Goal: Use online tool/utility: Utilize a website feature to perform a specific function

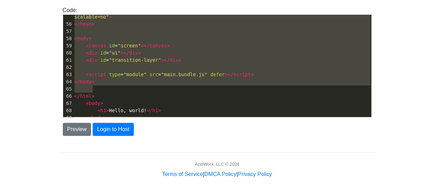
scroll to position [2, 0]
click at [118, 108] on span "< h1 > Hello, world! </ h1 >" at bounding box center [117, 110] width 87 height 5
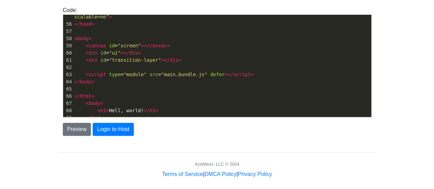
type textarea "<!DOCTYPE html> <html> <head> <title>Test</title> </head><!DOCTYPE html> <!-- U…"
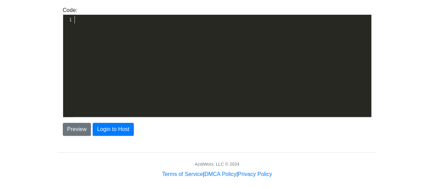
scroll to position [0, 0]
type textarea "<!DOCTYPE html> <!-- Ultimate Game Stash file--> <!-- For the regularly updatin…"
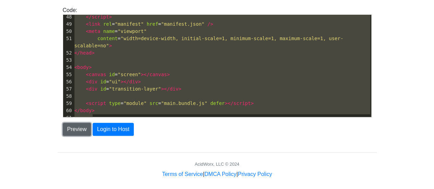
click at [75, 126] on button "Preview" at bounding box center [77, 129] width 28 height 13
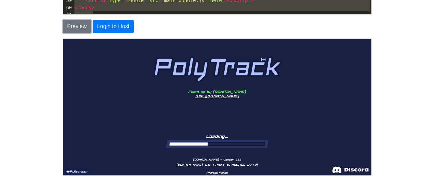
scroll to position [0, 0]
click at [75, 171] on button "Fullscreen" at bounding box center [76, 171] width 26 height 6
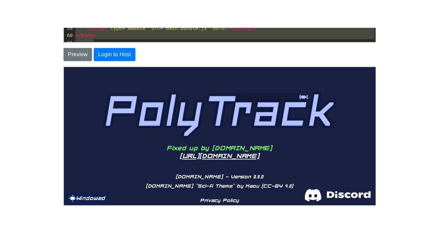
scroll to position [15, 0]
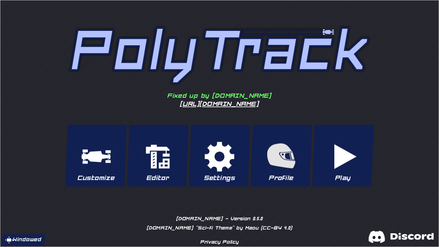
click at [355, 154] on button "Play" at bounding box center [343, 155] width 62 height 62
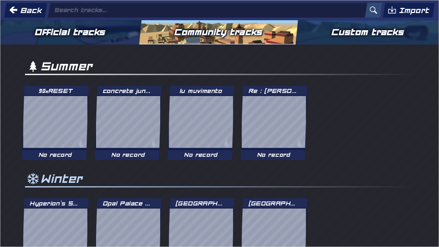
click at [355, 154] on div "Summer 90*RESET No record concrete jungle No record lu muvimento No record Re :…" at bounding box center [219, 110] width 401 height 105
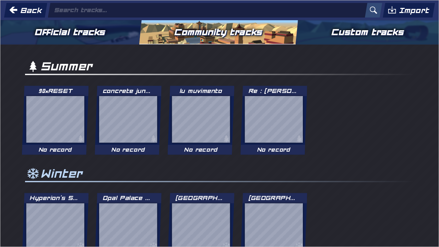
click at [32, 14] on button "Back" at bounding box center [25, 9] width 43 height 15
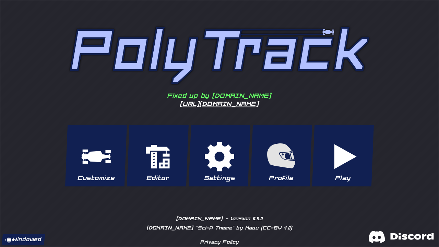
click at [354, 145] on button "Play" at bounding box center [343, 155] width 62 height 62
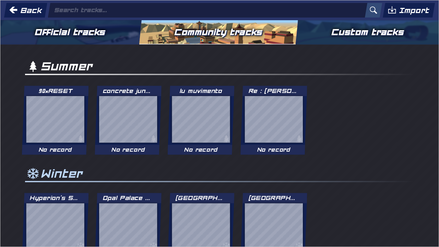
click at [73, 32] on button "Official tracks" at bounding box center [70, 32] width 142 height 24
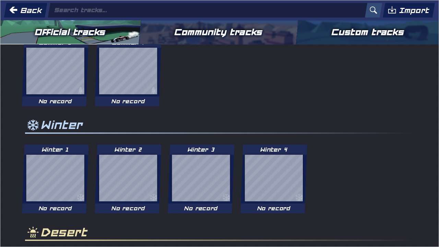
scroll to position [103, 0]
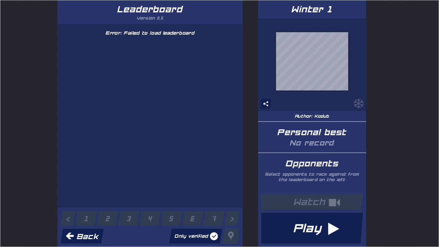
click at [290, 189] on button "Play" at bounding box center [312, 227] width 102 height 31
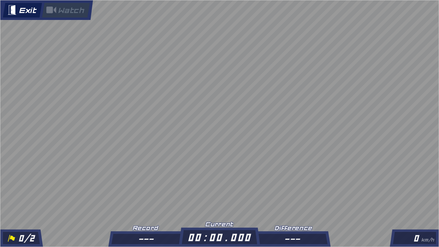
click at [15, 10] on button "Exit" at bounding box center [21, 9] width 39 height 15
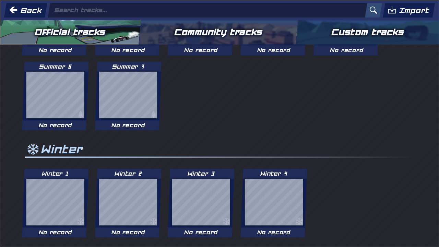
scroll to position [0, 0]
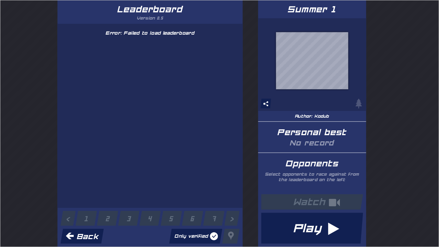
click at [296, 189] on button "Play" at bounding box center [312, 227] width 102 height 31
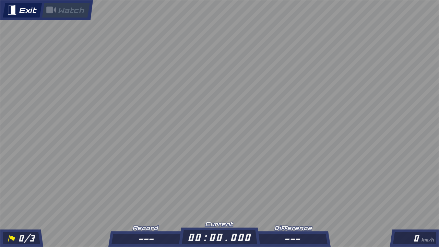
click at [24, 5] on button "Exit" at bounding box center [21, 9] width 39 height 15
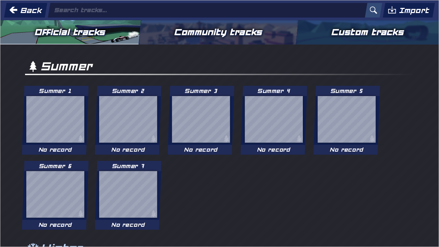
click at [277, 36] on button "Community tracks" at bounding box center [218, 32] width 159 height 24
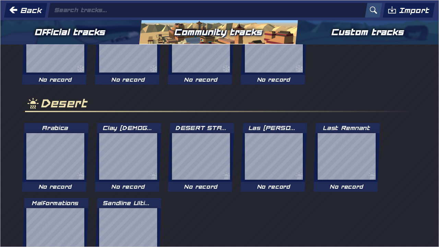
scroll to position [252, 0]
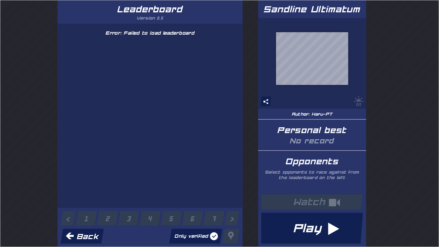
click at [343, 189] on button "Play" at bounding box center [312, 227] width 102 height 31
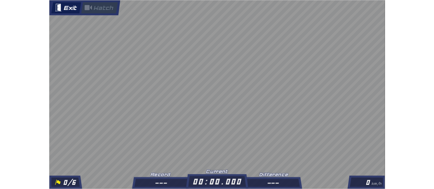
scroll to position [171, 0]
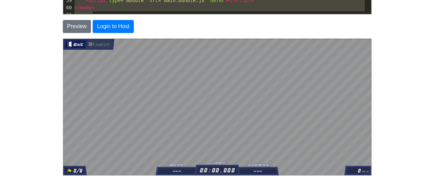
click at [75, 45] on button "Exit" at bounding box center [75, 44] width 22 height 8
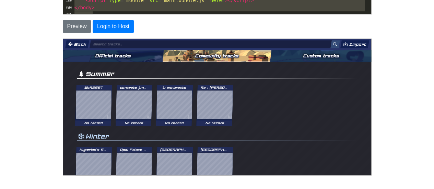
scroll to position [160, 0]
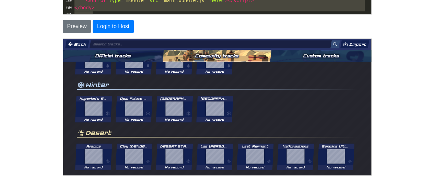
click at [74, 45] on button "Back" at bounding box center [76, 44] width 24 height 8
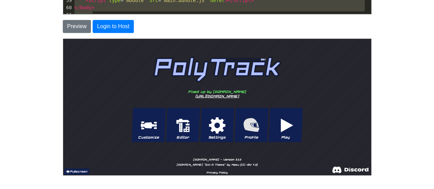
click at [75, 172] on button "Fullscreen" at bounding box center [76, 171] width 26 height 6
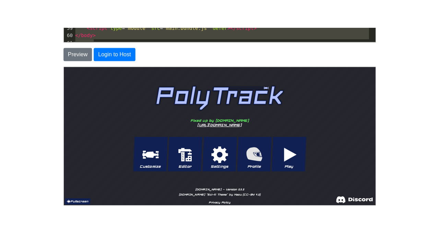
scroll to position [15, 0]
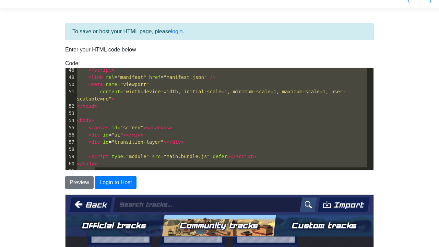
scroll to position [99, 0]
click at [79, 189] on button "Back" at bounding box center [90, 204] width 43 height 15
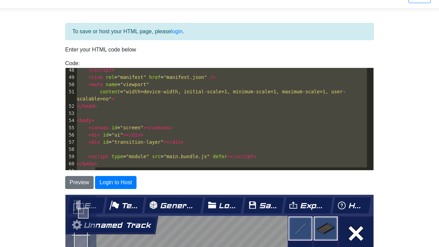
click at [136, 189] on button "Test" at bounding box center [124, 205] width 39 height 16
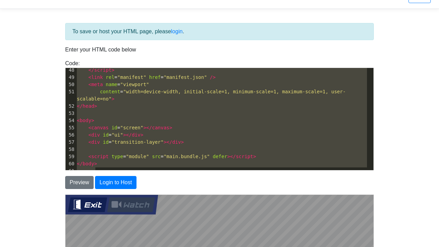
click at [86, 189] on button "Exit" at bounding box center [87, 204] width 39 height 15
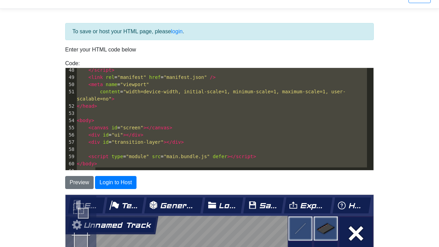
click at [372, 189] on button at bounding box center [355, 233] width 34 height 34
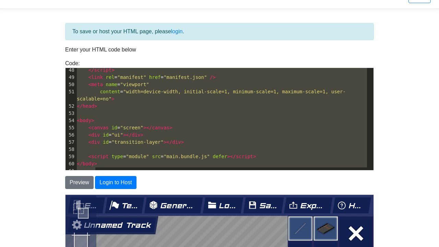
click at [139, 189] on button "Test" at bounding box center [124, 205] width 39 height 16
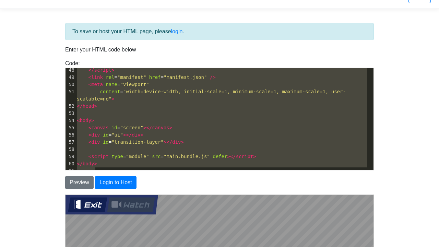
click at [97, 189] on button "Exit" at bounding box center [87, 204] width 39 height 15
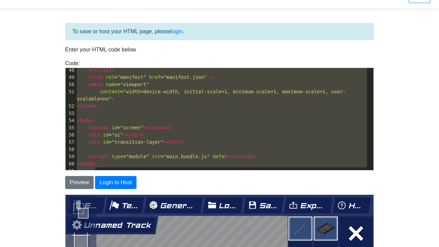
click at [372, 189] on button at bounding box center [355, 233] width 34 height 34
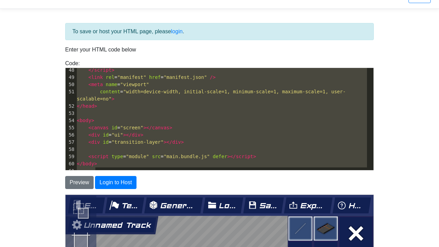
click at [134, 189] on button "Test" at bounding box center [124, 205] width 39 height 16
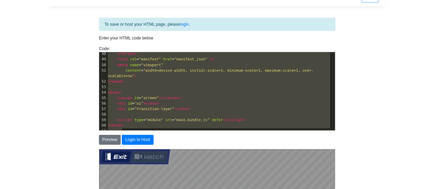
scroll to position [171, 0]
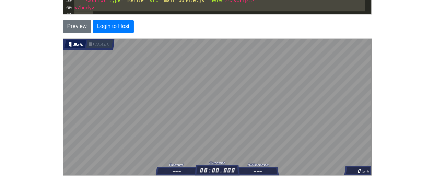
click at [67, 46] on button "Exit" at bounding box center [75, 44] width 22 height 8
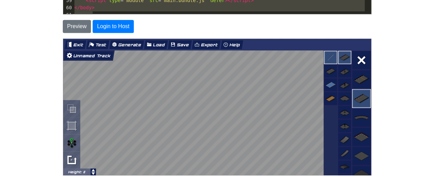
click at [76, 43] on button "Exit" at bounding box center [75, 44] width 22 height 9
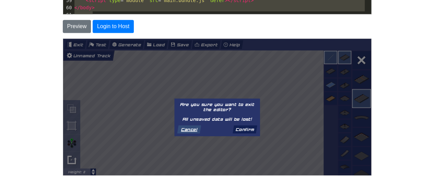
click at [241, 130] on button "Confirm" at bounding box center [244, 129] width 25 height 8
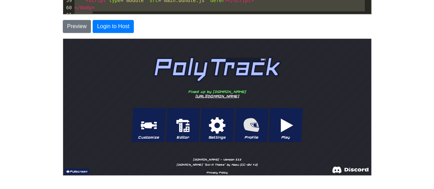
drag, startPoint x: 86, startPoint y: 171, endPoint x: 144, endPoint y: 252, distance: 99.7
click at [83, 172] on button "Fullscreen" at bounding box center [76, 171] width 26 height 6
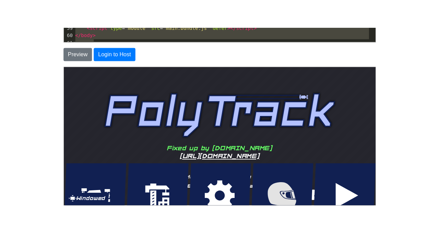
scroll to position [15, 0]
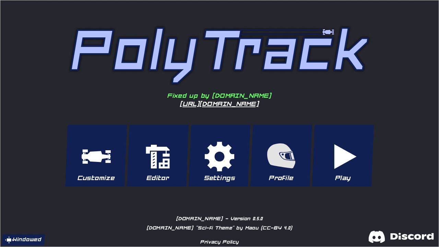
click at [356, 163] on button "Play" at bounding box center [343, 155] width 62 height 62
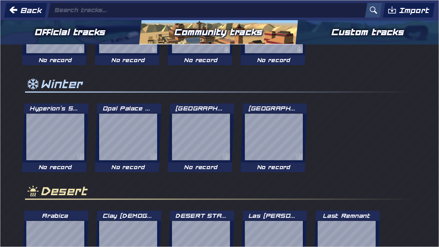
click at [25, 14] on button "Back" at bounding box center [25, 9] width 43 height 15
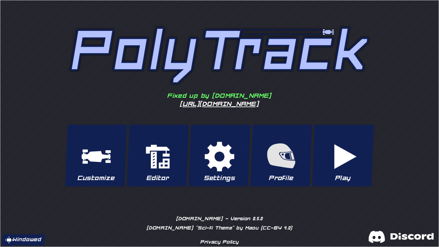
click at [167, 160] on button "Editor" at bounding box center [158, 155] width 62 height 62
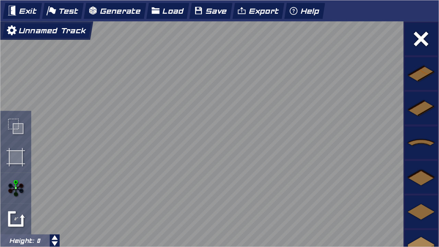
click at [427, 116] on button at bounding box center [421, 108] width 34 height 34
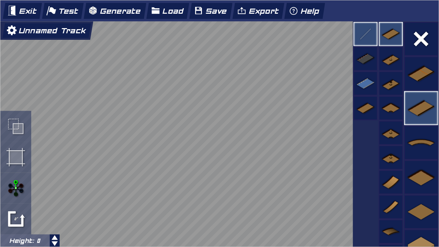
click at [56, 12] on button "Test" at bounding box center [63, 10] width 42 height 16
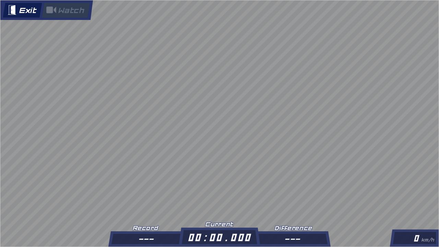
click at [33, 9] on button "Exit" at bounding box center [21, 9] width 39 height 15
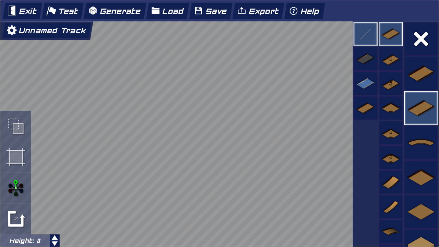
drag, startPoint x: 361, startPoint y: 98, endPoint x: 354, endPoint y: 79, distance: 20.6
click at [361, 98] on button at bounding box center [365, 108] width 24 height 24
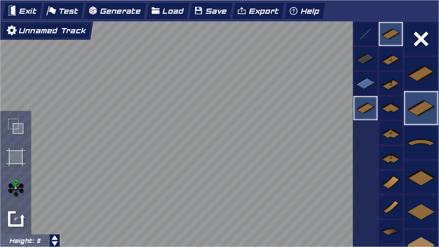
click at [353, 67] on button at bounding box center [365, 58] width 24 height 24
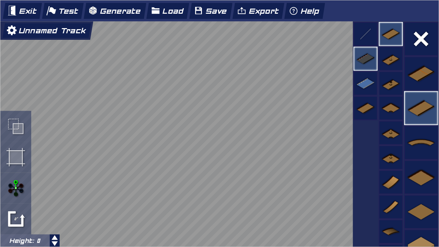
click at [394, 63] on button at bounding box center [390, 58] width 24 height 24
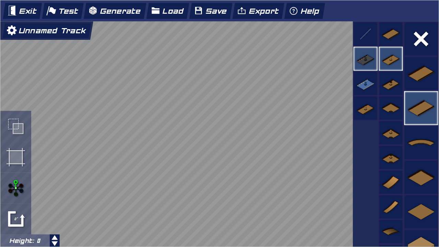
click at [381, 34] on button at bounding box center [390, 34] width 24 height 24
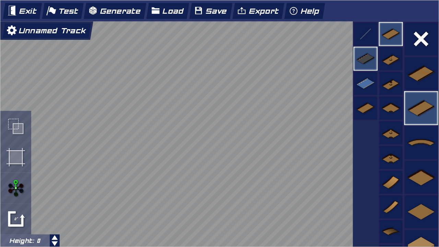
click at [362, 87] on button at bounding box center [365, 83] width 24 height 24
click at [358, 109] on button at bounding box center [365, 108] width 24 height 24
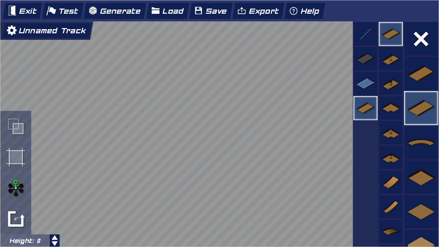
click at [15, 189] on div at bounding box center [15, 218] width 31 height 31
click at [16, 189] on div at bounding box center [15, 218] width 31 height 31
drag, startPoint x: 18, startPoint y: 213, endPoint x: 28, endPoint y: 211, distance: 10.5
click at [19, 189] on div at bounding box center [15, 218] width 31 height 31
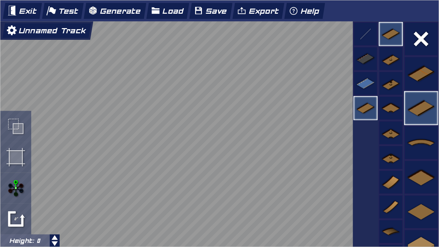
click at [15, 189] on div at bounding box center [15, 218] width 31 height 31
click at [14, 189] on div at bounding box center [15, 218] width 31 height 31
click at [6, 189] on div at bounding box center [15, 218] width 31 height 31
click at [17, 189] on div at bounding box center [15, 218] width 31 height 31
click at [260, 13] on button "Export" at bounding box center [258, 10] width 52 height 16
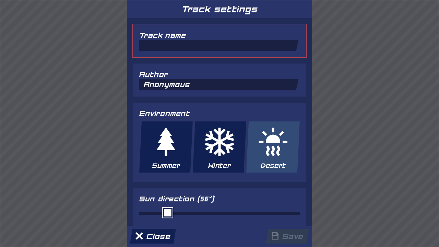
click at [361, 101] on div at bounding box center [219, 123] width 438 height 246
click at [166, 189] on button "Close" at bounding box center [153, 235] width 46 height 15
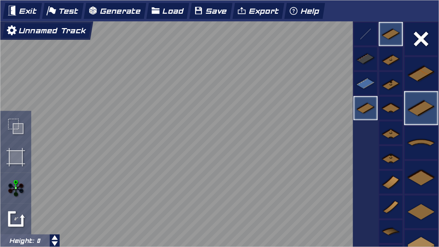
click at [172, 13] on button "Load" at bounding box center [167, 10] width 43 height 16
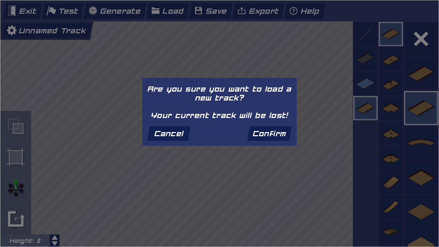
click at [261, 133] on button "Confirm" at bounding box center [269, 133] width 45 height 15
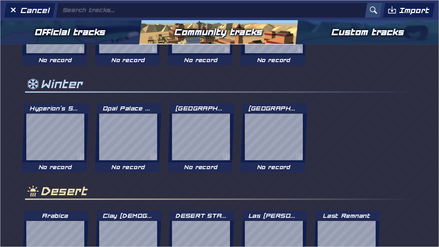
scroll to position [202, 0]
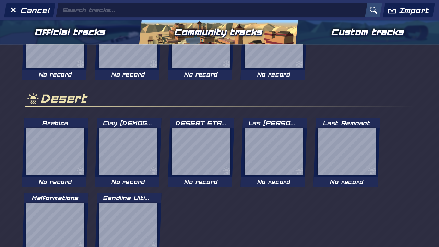
click at [32, 14] on button "Cancel" at bounding box center [29, 9] width 51 height 15
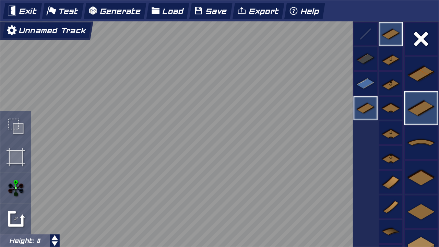
click at [14, 3] on button "Exit" at bounding box center [21, 10] width 39 height 16
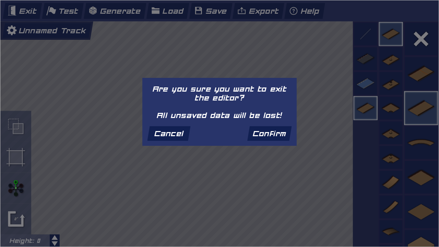
click at [257, 133] on button "Confirm" at bounding box center [269, 133] width 45 height 15
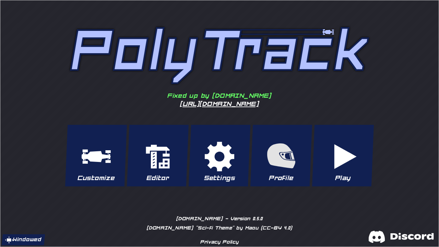
click at [220, 158] on button "Settings" at bounding box center [219, 155] width 62 height 62
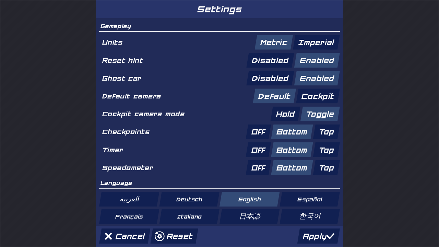
click at [125, 189] on button "Cancel" at bounding box center [124, 235] width 51 height 15
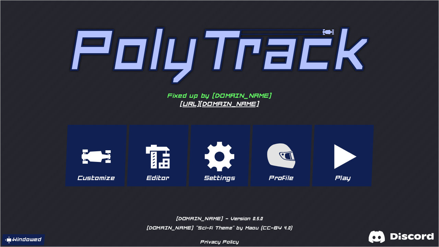
click at [352, 143] on button "Play" at bounding box center [343, 155] width 62 height 62
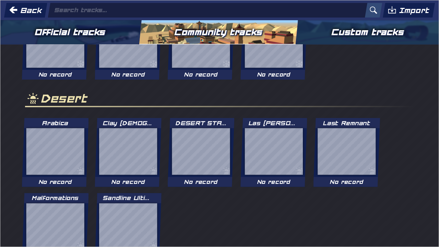
click at [408, 5] on button "Import" at bounding box center [408, 9] width 52 height 15
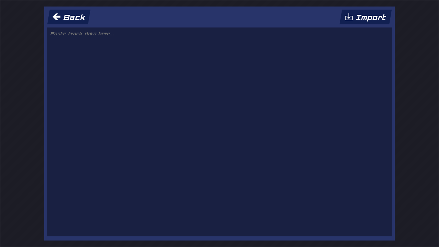
click at [160, 60] on textarea at bounding box center [219, 131] width 344 height 208
click at [58, 20] on button "Back" at bounding box center [68, 16] width 43 height 15
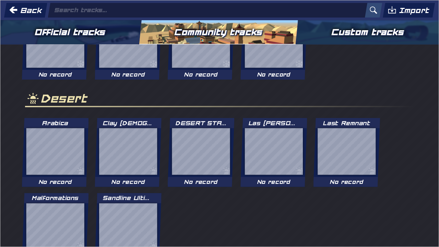
scroll to position [252, 0]
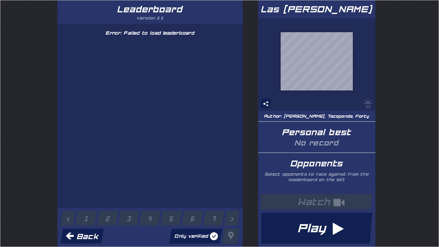
click at [321, 189] on button "Play" at bounding box center [316, 227] width 111 height 31
